Goal: Obtain resource: Obtain resource

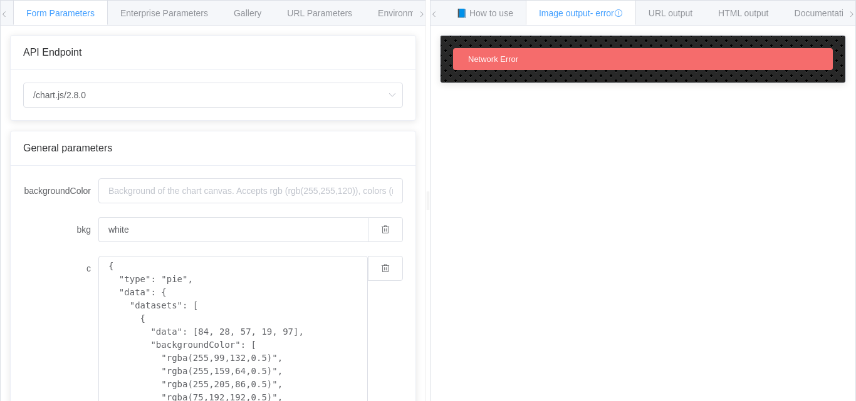
click at [851, 14] on icon at bounding box center [851, 15] width 8 height 8
click at [852, 13] on icon at bounding box center [851, 15] width 8 height 8
click at [421, 13] on icon at bounding box center [422, 15] width 8 height 8
click at [4, 14] on icon at bounding box center [5, 15] width 8 height 8
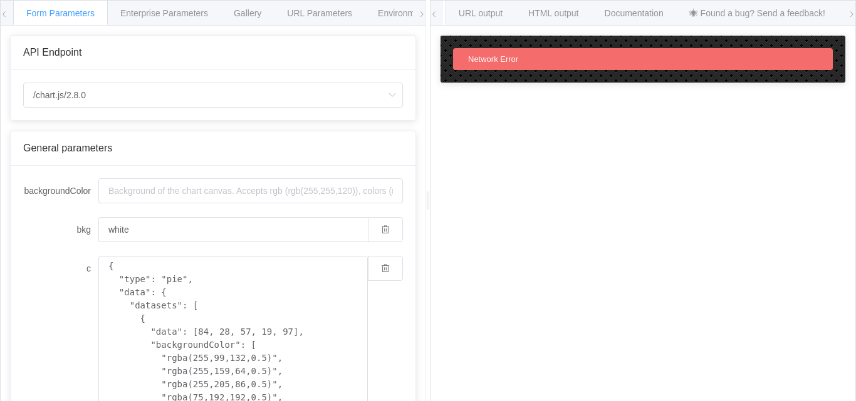
click at [4, 14] on icon at bounding box center [5, 15] width 8 height 8
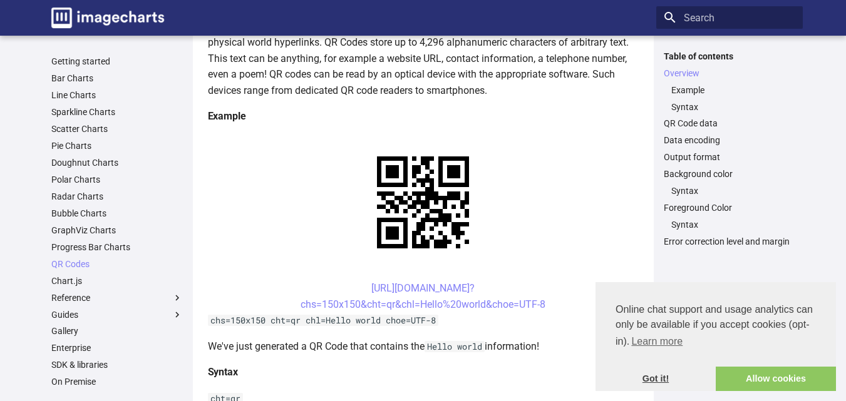
scroll to position [188, 0]
click at [788, 381] on link "Allow cookies" at bounding box center [776, 379] width 120 height 25
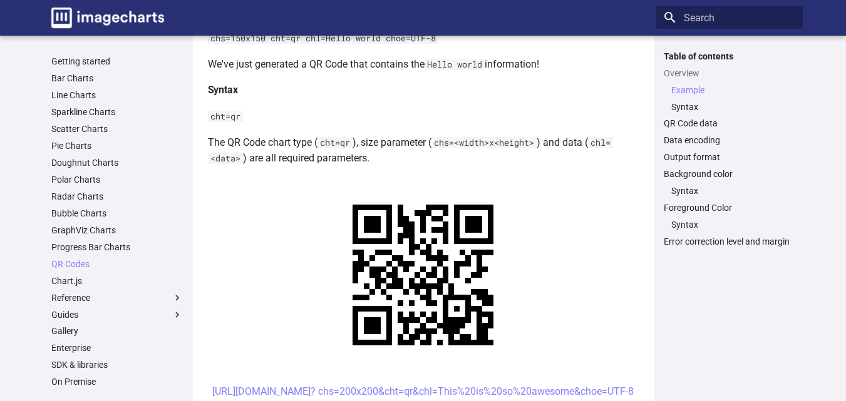
scroll to position [562, 0]
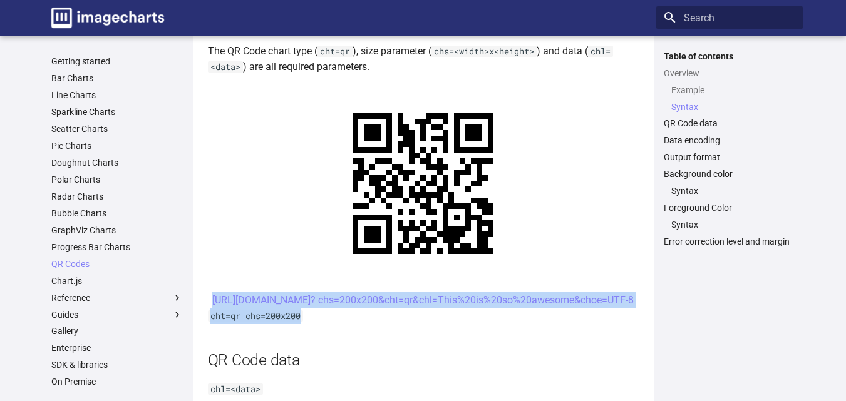
drag, startPoint x: 346, startPoint y: 294, endPoint x: 305, endPoint y: 335, distance: 58.0
copy article "[URL][DOMAIN_NAME]? chs=200x200&cht=qr&chl=This%20is%20so%20awesome&choe=UTF-8 …"
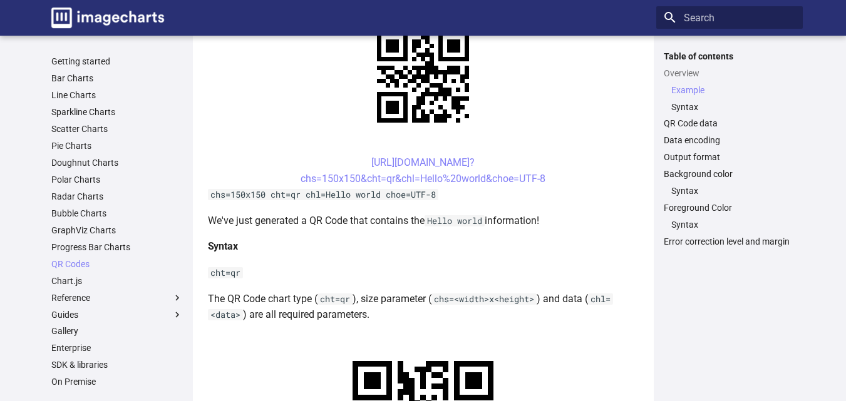
scroll to position [312, 0]
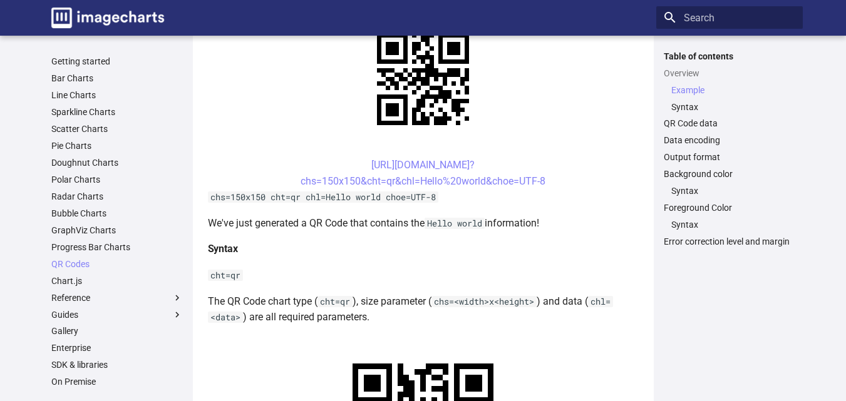
drag, startPoint x: 349, startPoint y: 162, endPoint x: 547, endPoint y: 187, distance: 199.5
click at [547, 187] on center "[URL][DOMAIN_NAME]? chs=150x150&cht=qr&chl=Hello%20world&choe=UTF-8" at bounding box center [423, 173] width 431 height 32
copy link "[URL][DOMAIN_NAME]? chs=150x150&cht=qr&chl=Hello%20world&choe=UTF-8"
click at [448, 182] on link "[URL][DOMAIN_NAME]? chs=150x150&cht=qr&chl=Hello%20world&choe=UTF-8" at bounding box center [423, 173] width 245 height 28
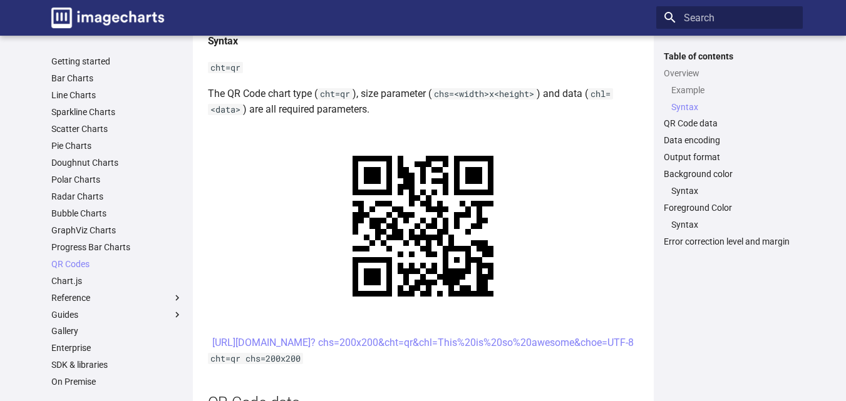
scroll to position [562, 0]
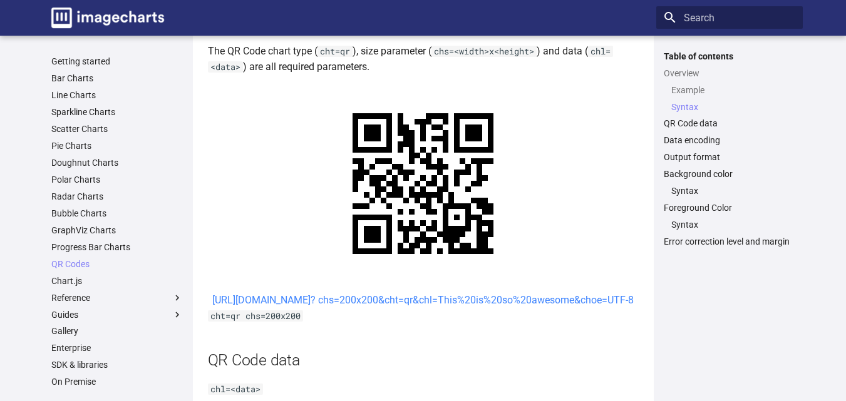
click at [463, 303] on link "[URL][DOMAIN_NAME]? chs=200x200&cht=qr&chl=This%20is%20so%20awesome&choe=UTF-8" at bounding box center [422, 300] width 421 height 12
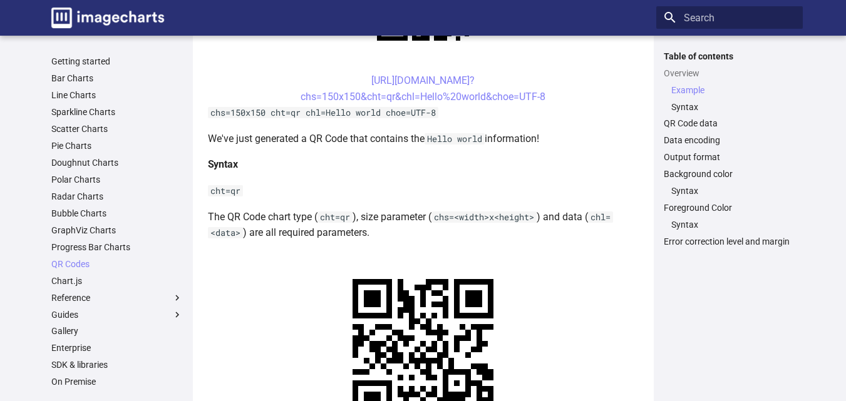
scroll to position [375, 0]
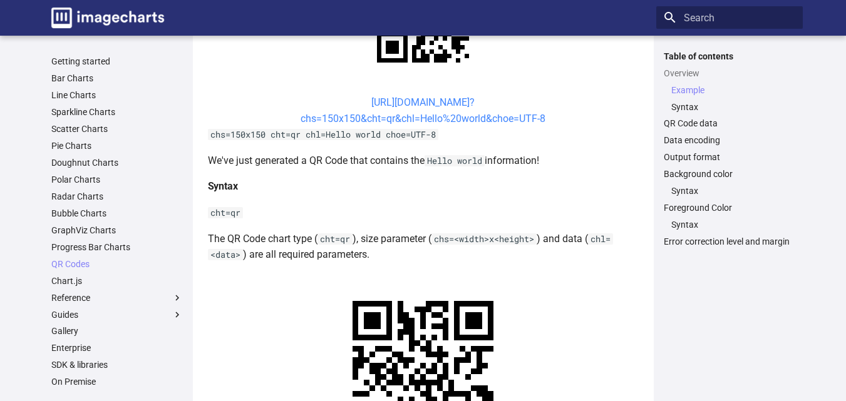
drag, startPoint x: 346, startPoint y: 96, endPoint x: 544, endPoint y: 124, distance: 200.5
click at [544, 124] on center "[URL][DOMAIN_NAME]? chs=150x150&cht=qr&chl=Hello%20world&choe=UTF-8" at bounding box center [423, 111] width 431 height 32
copy link "[URL][DOMAIN_NAME]? chs=150x150&cht=qr&chl=Hello%20world&choe=UTF-8"
